Goal: Task Accomplishment & Management: Manage account settings

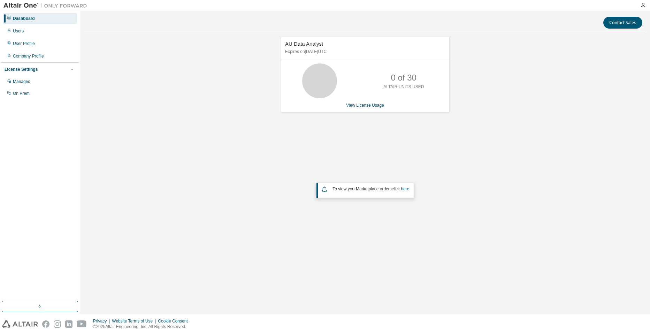
click at [31, 43] on div "User Profile" at bounding box center [24, 44] width 22 height 6
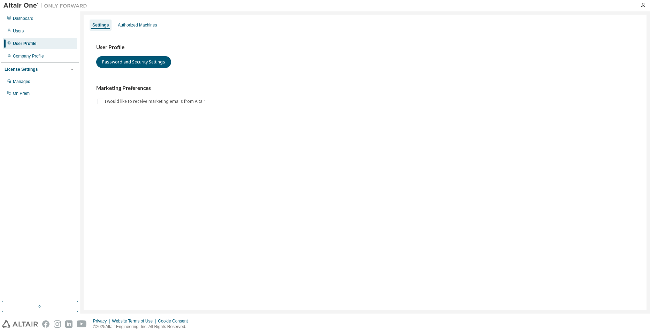
click at [124, 26] on div "Authorized Machines" at bounding box center [137, 25] width 39 height 6
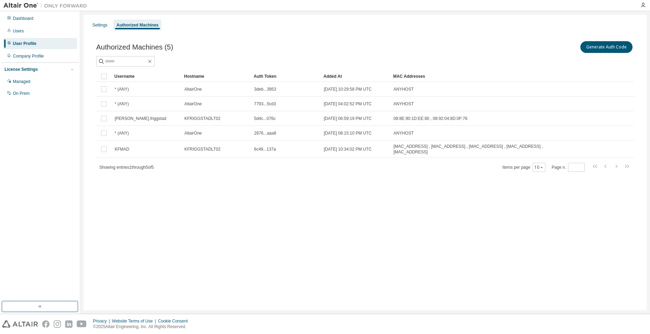
click at [604, 46] on button "Generate Auth Code" at bounding box center [606, 47] width 52 height 12
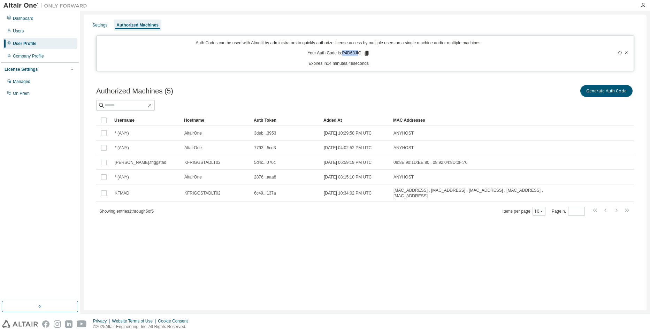
drag, startPoint x: 342, startPoint y: 53, endPoint x: 359, endPoint y: 53, distance: 16.0
click at [359, 53] on p "Your Auth Code is: P4D63JIG" at bounding box center [338, 53] width 62 height 6
click at [362, 53] on p "Your Auth Code is: P4D63JIG" at bounding box center [338, 53] width 62 height 6
drag, startPoint x: 360, startPoint y: 52, endPoint x: 344, endPoint y: 53, distance: 16.0
click at [344, 53] on p "Your Auth Code is: P4D63JIG" at bounding box center [338, 53] width 62 height 6
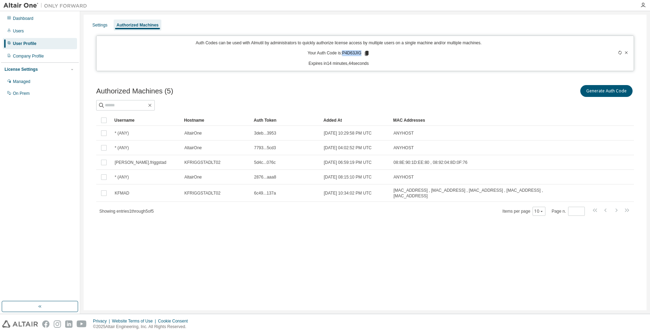
copy p "P4D63JIG"
click at [432, 93] on div "Generate Auth Code" at bounding box center [499, 91] width 269 height 15
click at [33, 58] on div "Company Profile" at bounding box center [28, 56] width 31 height 6
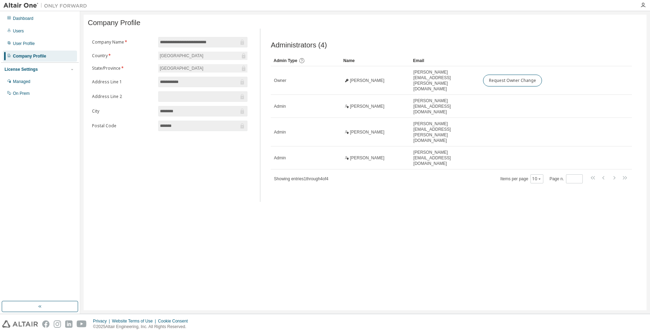
click at [27, 23] on div "Dashboard" at bounding box center [40, 18] width 74 height 11
